Goal: Subscribe to service/newsletter

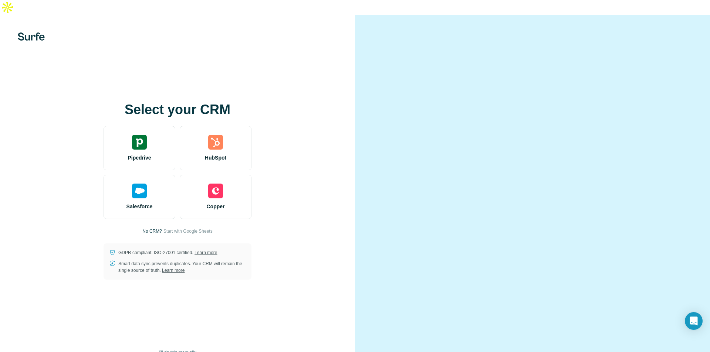
click at [513, 125] on video at bounding box center [532, 191] width 266 height 133
click at [182, 228] on span "Start with Google Sheets" at bounding box center [187, 231] width 49 height 7
